Goal: Navigation & Orientation: Find specific page/section

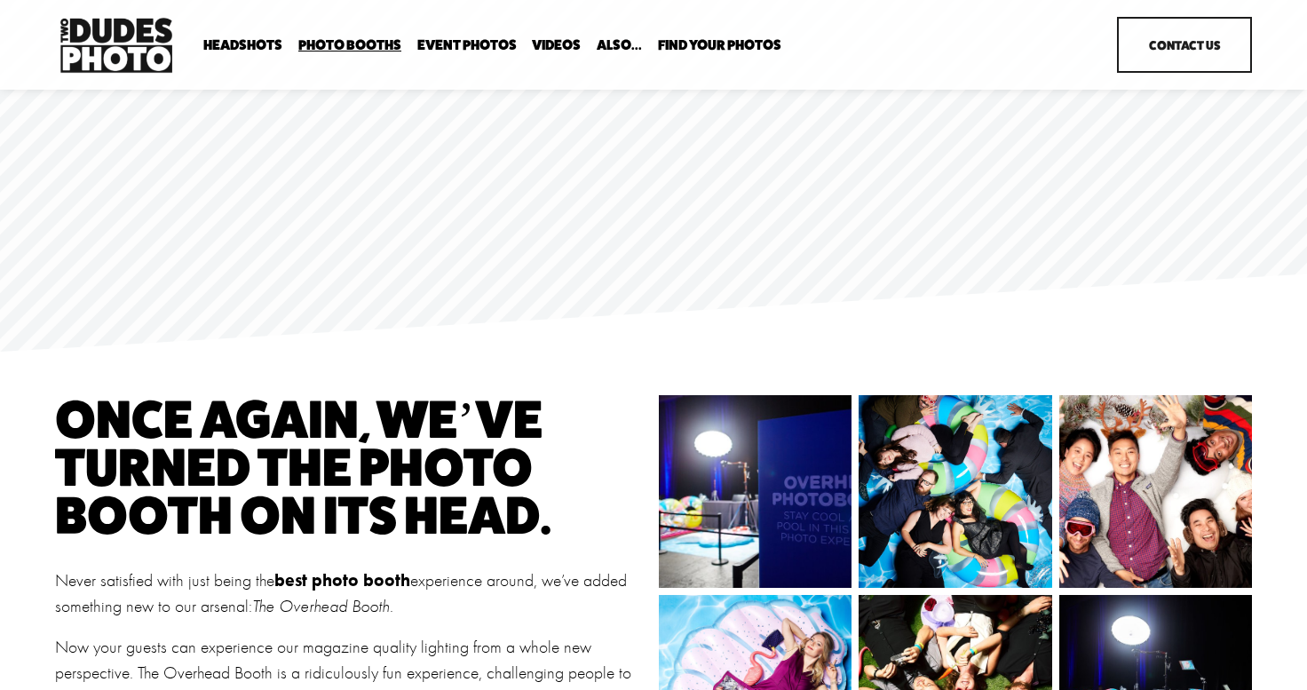
click at [0, 0] on span "Anti Booth" at bounding box center [0, 0] width 0 height 0
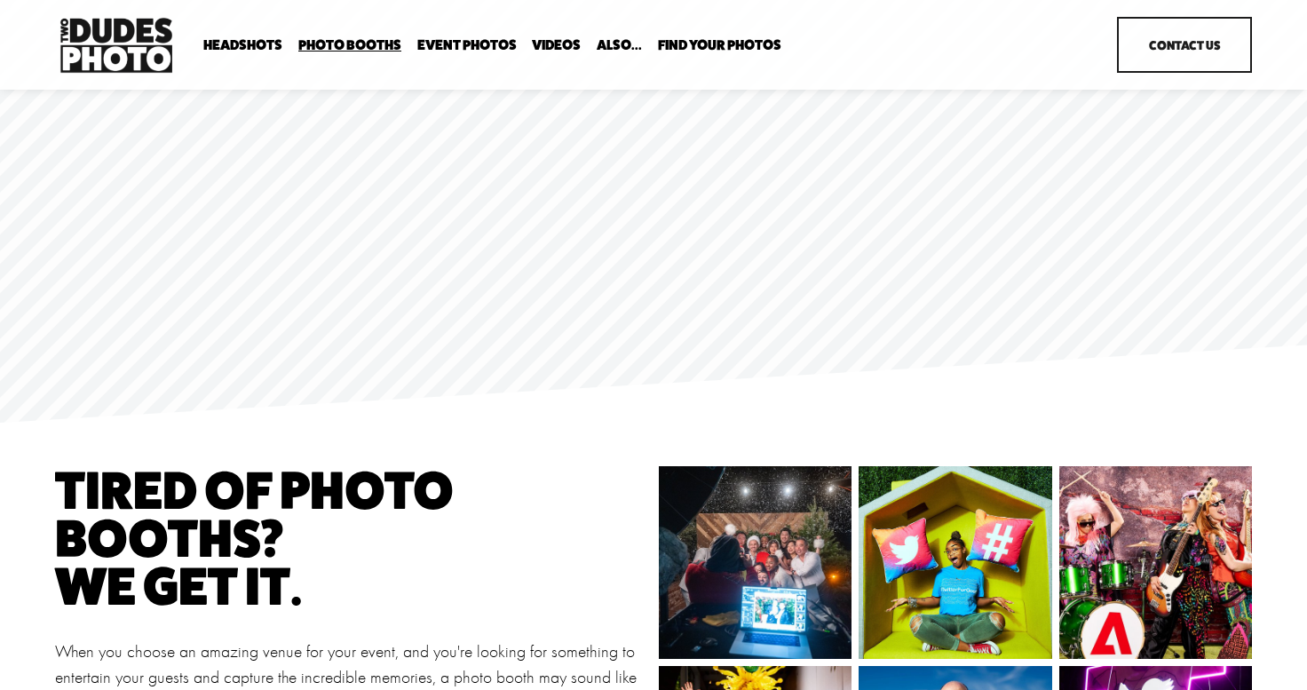
click at [494, 40] on link "Event Photos" at bounding box center [466, 45] width 99 height 17
